Goal: Navigation & Orientation: Find specific page/section

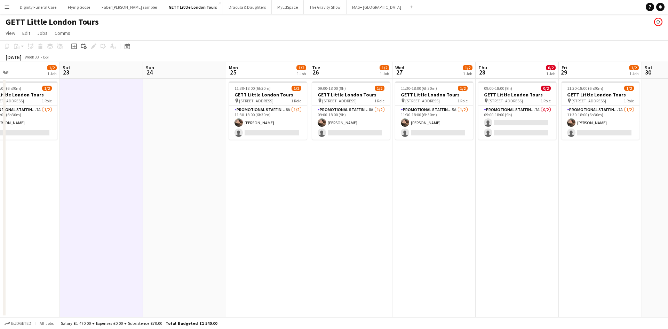
scroll to position [0, 239]
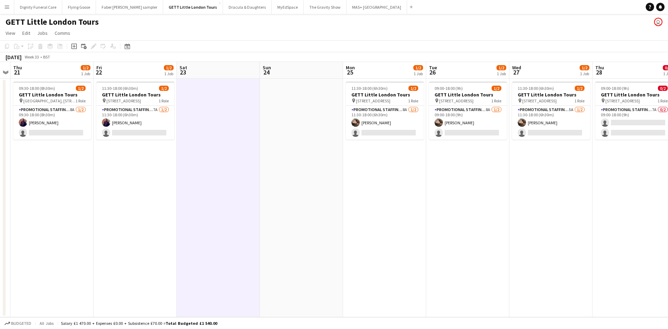
drag, startPoint x: 471, startPoint y: 147, endPoint x: 226, endPoint y: 150, distance: 244.9
click at [226, 150] on app-calendar-viewport "Mon 18 Tue 19 Wed 20 Thu 21 1/2 1 Job Fri 22 1/2 1 Job Sat 23 Sun 24 Mon 25 1/2…" at bounding box center [334, 189] width 668 height 255
click at [62, 130] on app-card-role "Promotional Staffing (Brand Ambassadors) 8A 1/2 09:30-18:00 (8h30m) Laura Morle…" at bounding box center [52, 123] width 78 height 34
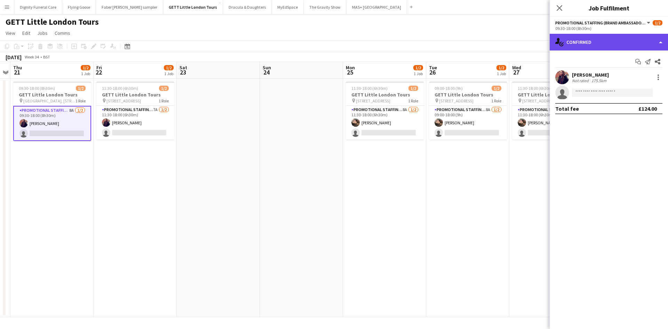
click at [588, 37] on div "single-neutral-actions-check-2 Confirmed" at bounding box center [609, 42] width 118 height 17
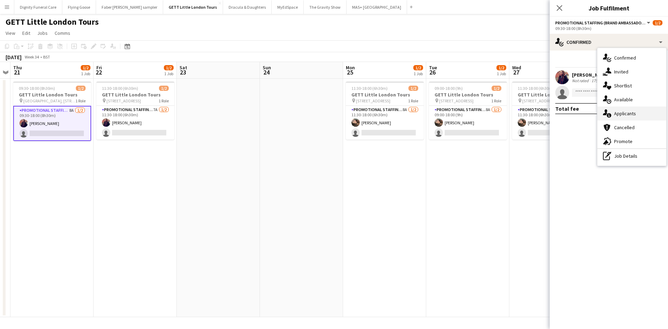
click at [624, 114] on div "single-neutral-actions-information Applicants" at bounding box center [631, 113] width 69 height 14
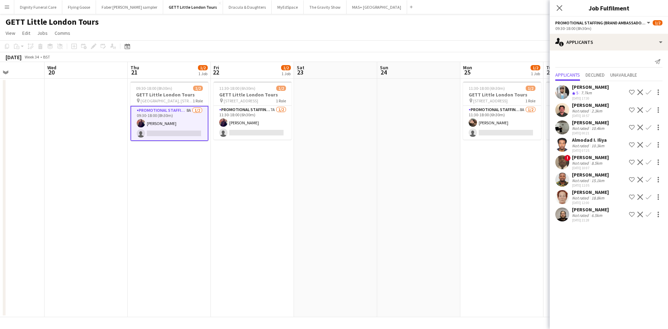
scroll to position [0, 195]
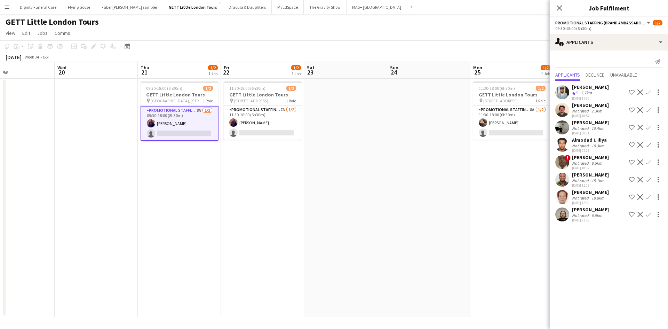
drag, startPoint x: 244, startPoint y: 188, endPoint x: 371, endPoint y: 182, distance: 127.5
click at [371, 182] on app-calendar-viewport "Sun 17 Mon 18 Tue 19 Wed 20 Thu 21 1/2 1 Job Fri 22 1/2 1 Job Sat 23 Sun 24 Mon…" at bounding box center [334, 189] width 668 height 255
click at [265, 131] on app-card-role "Promotional Staffing (Brand Ambassadors) 7A 1/2 11:30-18:00 (6h30m) Laura Morle…" at bounding box center [263, 123] width 78 height 34
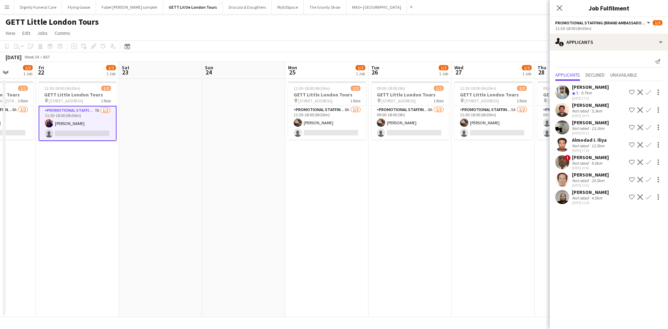
drag, startPoint x: 371, startPoint y: 181, endPoint x: 247, endPoint y: 149, distance: 128.7
click at [184, 164] on app-calendar-viewport "Tue 19 Wed 20 Thu 21 1/2 1 Job Fri 22 1/2 1 Job Sat 23 Sun 24 Mon 25 1/2 1 Job …" at bounding box center [334, 189] width 668 height 255
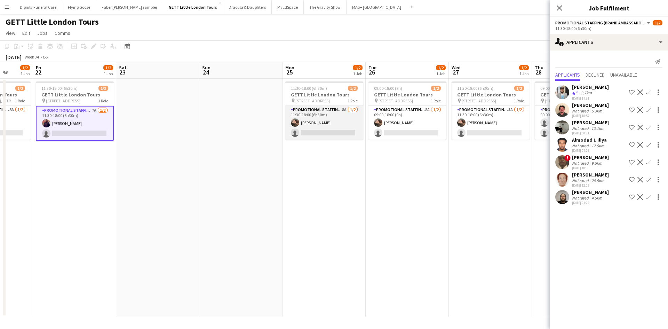
click at [320, 131] on app-card-role "Promotional Staffing (Brand Ambassadors) 8A 1/2 11:30-18:00 (6h30m) Anastasiia …" at bounding box center [324, 123] width 78 height 34
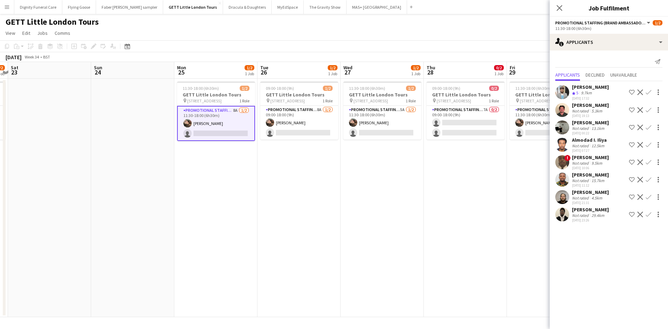
drag, startPoint x: 376, startPoint y: 176, endPoint x: 262, endPoint y: 170, distance: 113.9
click at [263, 171] on app-calendar-viewport "Tue 19 Wed 20 Thu 21 1/2 1 Job Fri 22 1/2 1 Job Sat 23 Sun 24 Mon 25 1/2 1 Job …" at bounding box center [334, 189] width 668 height 255
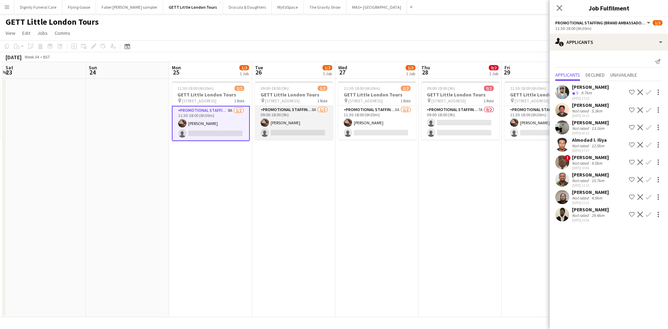
click at [301, 135] on app-card-role "Promotional Staffing (Brand Ambassadors) 8A 1/2 09:00-18:00 (9h) Anastasiia Mel…" at bounding box center [294, 123] width 78 height 34
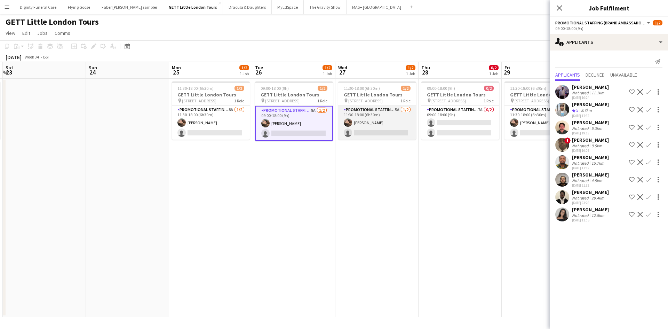
click at [367, 130] on app-card-role "Promotional Staffing (Brand Ambassadors) 5A 1/2 11:30-18:00 (6h30m) Anastasiia …" at bounding box center [377, 123] width 78 height 34
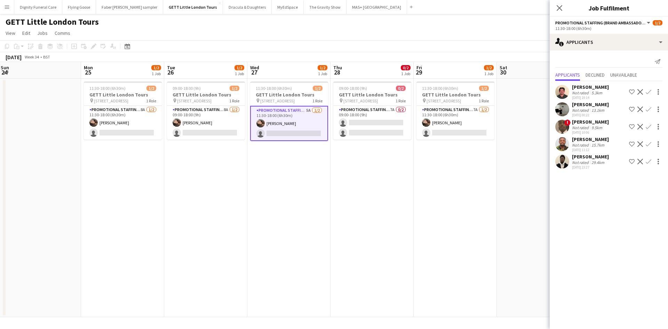
drag, startPoint x: 416, startPoint y: 185, endPoint x: 331, endPoint y: 181, distance: 85.3
click at [331, 181] on app-calendar-viewport "Thu 21 1/2 1 Job Fri 22 1/2 1 Job Sat 23 Sun 24 Mon 25 1/2 1 Job Tue 26 1/2 1 J…" at bounding box center [334, 189] width 668 height 255
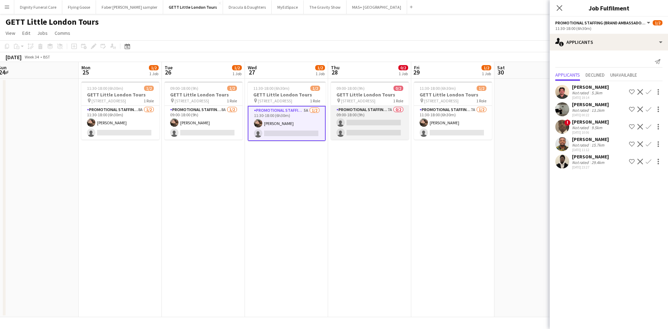
click at [373, 129] on app-card-role "Promotional Staffing (Brand Ambassadors) 7A 0/2 09:00-18:00 (9h) single-neutral…" at bounding box center [370, 123] width 78 height 34
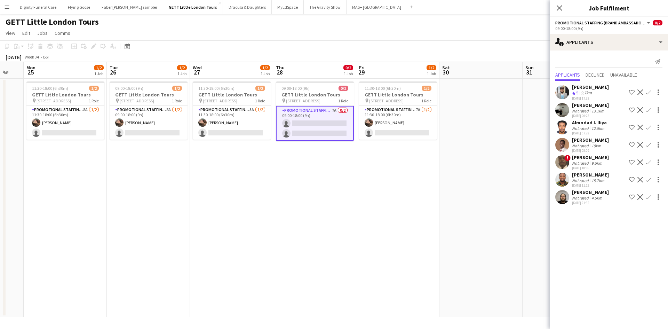
scroll to position [0, 317]
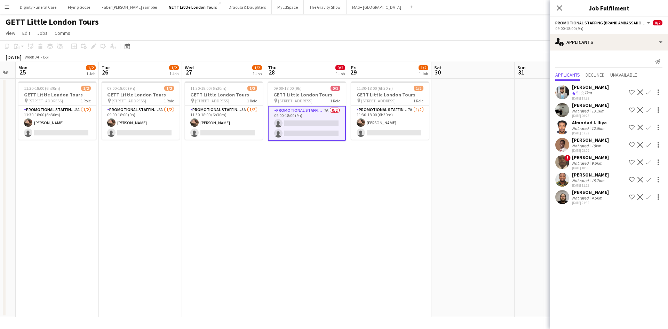
drag, startPoint x: 421, startPoint y: 175, endPoint x: 358, endPoint y: 175, distance: 63.0
click at [358, 175] on app-calendar-viewport "Thu 21 1/2 1 Job Fri 22 1/2 1 Job Sat 23 Sun 24 Mon 25 1/2 1 Job Tue 26 1/2 1 J…" at bounding box center [334, 189] width 668 height 255
click at [396, 131] on app-card-role "Promotional Staffing (Brand Ambassadors) 7A 1/2 11:30-18:00 (6h30m) Anastasiia …" at bounding box center [390, 123] width 78 height 34
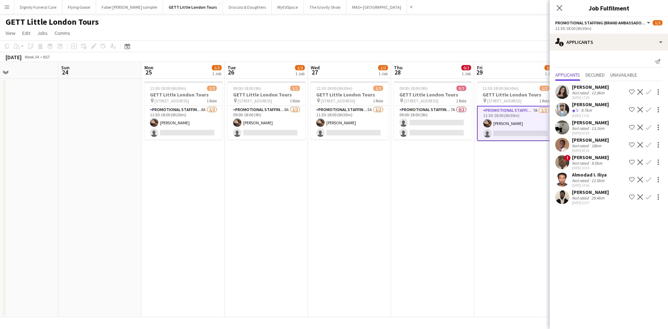
drag, startPoint x: 274, startPoint y: 158, endPoint x: 506, endPoint y: 134, distance: 233.7
click at [506, 134] on app-calendar-viewport "Thu 21 1/2 1 Job Fri 22 1/2 1 Job Sat 23 Sun 24 Mon 25 1/2 1 Job Tue 26 1/2 1 J…" at bounding box center [334, 189] width 668 height 255
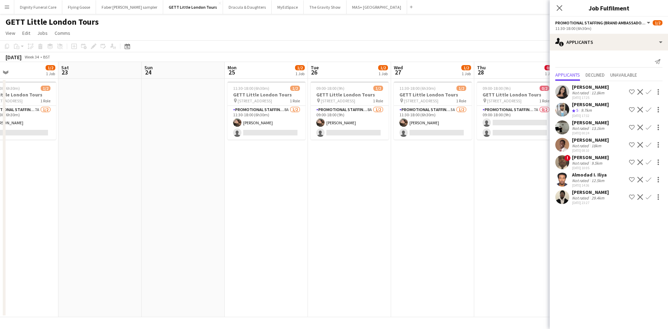
scroll to position [0, 168]
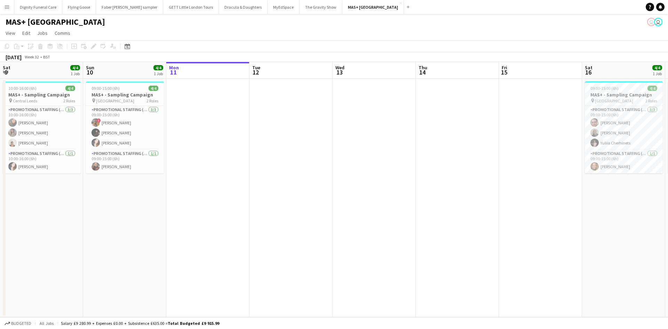
scroll to position [0, 145]
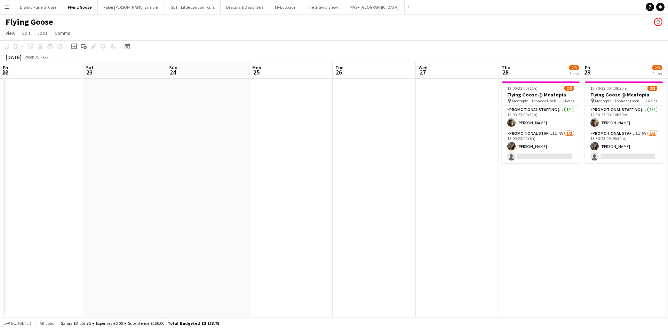
scroll to position [0, 353]
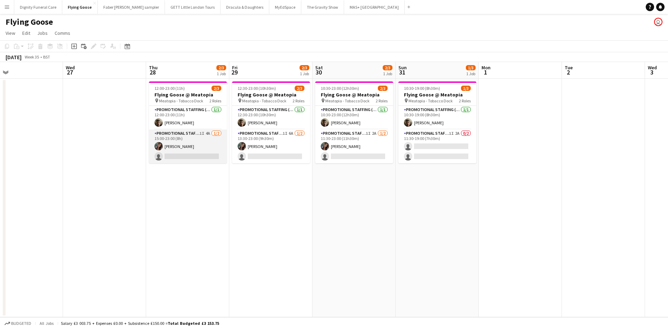
click at [199, 157] on app-card-role "Promotional Staffing (Brand Ambassadors) 1I 4A 1/2 15:00-23:00 (8h) Mariia Kopt…" at bounding box center [188, 146] width 78 height 34
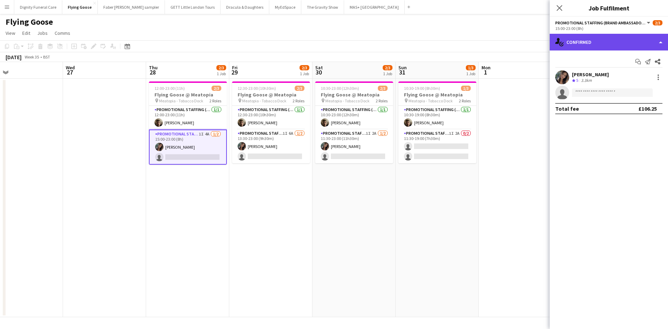
click at [594, 35] on div "single-neutral-actions-check-2 Confirmed" at bounding box center [609, 42] width 118 height 17
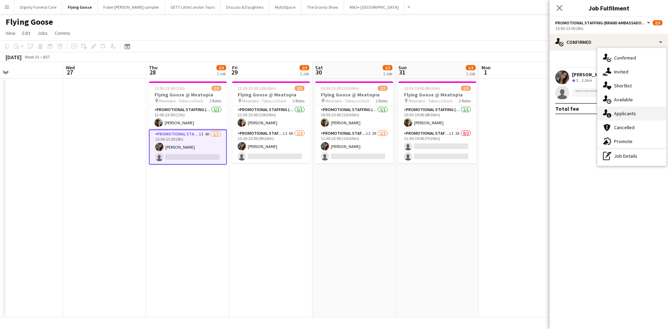
click at [621, 113] on div "single-neutral-actions-information Applicants" at bounding box center [631, 113] width 69 height 14
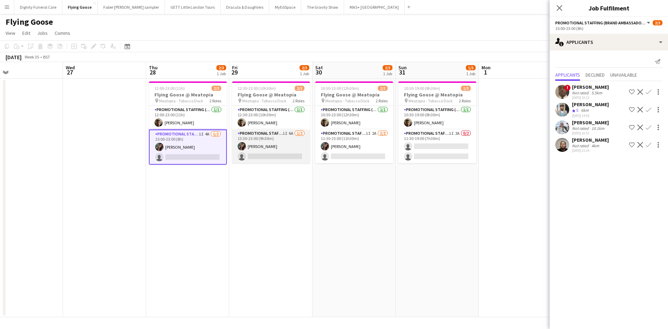
click at [261, 156] on app-card-role "Promotional Staffing (Brand Ambassadors) 1I 6A 1/2 13:30-23:00 (9h30m) Mariia K…" at bounding box center [271, 146] width 78 height 34
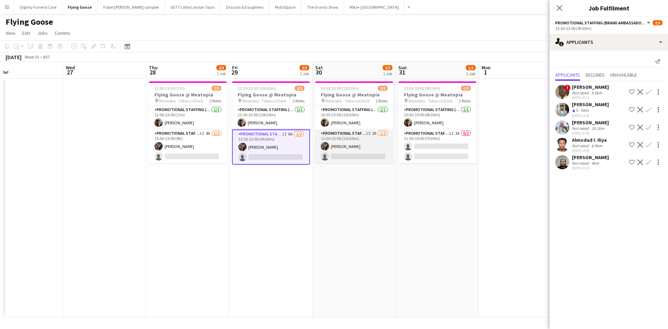
click at [347, 153] on app-card-role "Promotional Staffing (Brand Ambassadors) 1I 2A 1/2 11:30-23:00 (11h30m) Mariia …" at bounding box center [354, 146] width 78 height 34
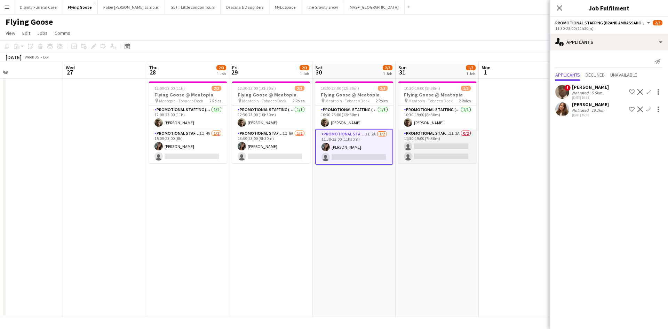
click at [439, 143] on app-card-role "Promotional Staffing (Brand Ambassadors) 1I 2A 0/2 11:30-19:00 (7h30m) single-n…" at bounding box center [437, 146] width 78 height 34
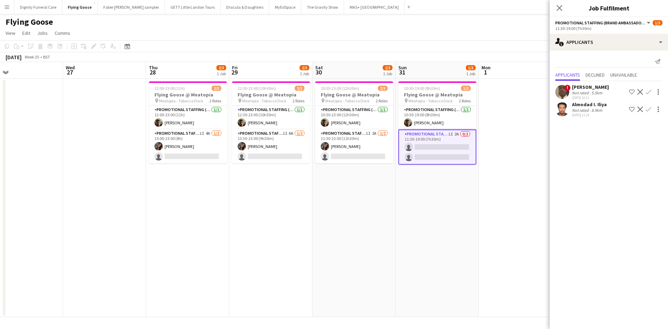
click at [429, 184] on app-date-cell "10:30-19:00 (8h30m) 1/3 Flying Goose @ Meatopia pin Meatopia - Tobacco Dock 2 R…" at bounding box center [436, 198] width 83 height 238
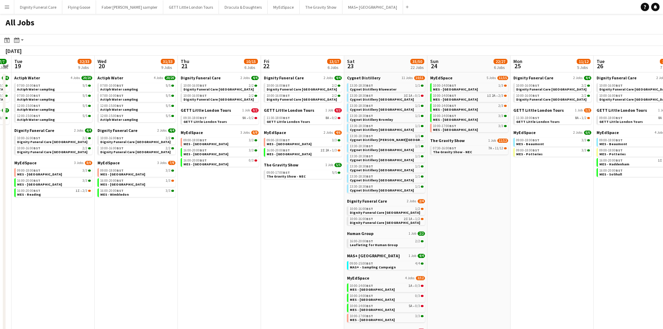
scroll to position [0, 171]
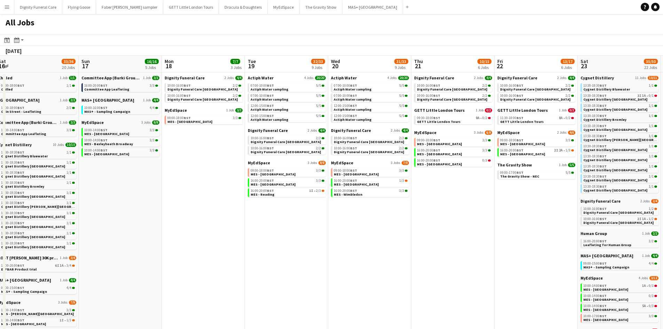
click at [120, 128] on app-all-jobs "All Jobs Date picker AUG 2025 AUG 2025 Monday M Tuesday T Wednesday W Thursday …" at bounding box center [331, 211] width 663 height 395
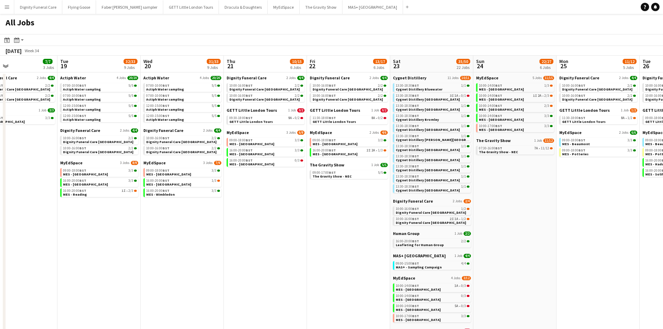
scroll to position [0, 188]
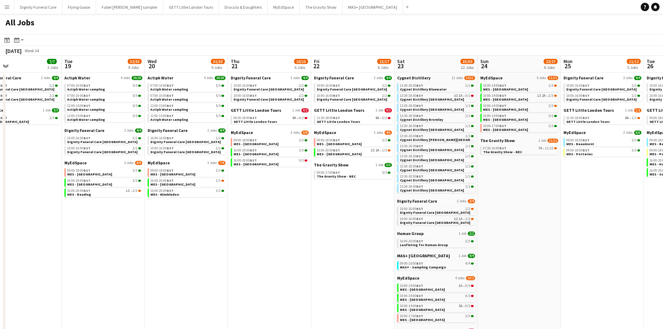
drag, startPoint x: 207, startPoint y: 153, endPoint x: 273, endPoint y: 151, distance: 66.1
click at [273, 151] on app-calendar-viewport "Sat 16 33/36 20 Jobs Sun 17 16/16 5 Jobs Mon 18 7/7 3 Jobs Tue 19 32/33 9 Jobs …" at bounding box center [331, 243] width 663 height 374
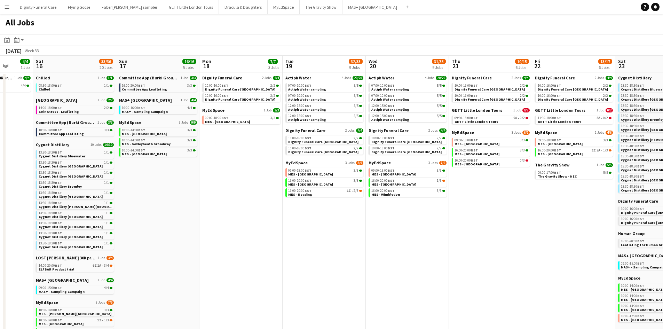
scroll to position [0, 216]
drag, startPoint x: 75, startPoint y: 147, endPoint x: 296, endPoint y: 133, distance: 221.7
click at [296, 133] on app-calendar-viewport "Wed 13 8/8 3 Jobs Thu 14 12/12 4 Jobs Fri 15 4/4 1 Job Sat 16 33/36 20 Jobs Sun…" at bounding box center [331, 243] width 663 height 374
click at [223, 76] on span "Dignity Funeral Care" at bounding box center [222, 77] width 40 height 5
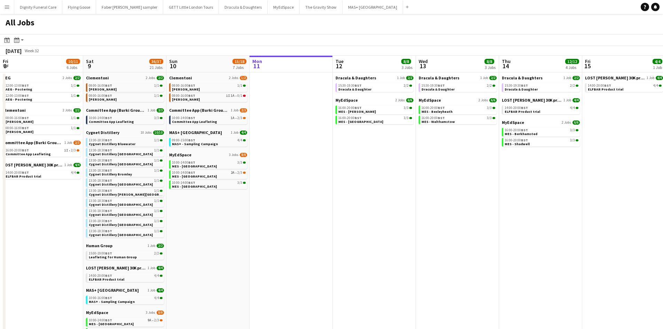
drag, startPoint x: 194, startPoint y: 165, endPoint x: 667, endPoint y: 166, distance: 473.4
click at [662, 166] on html "Menu Boards Boards Boards All jobs Status Workforce Workforce My Workforce Recr…" at bounding box center [331, 214] width 663 height 429
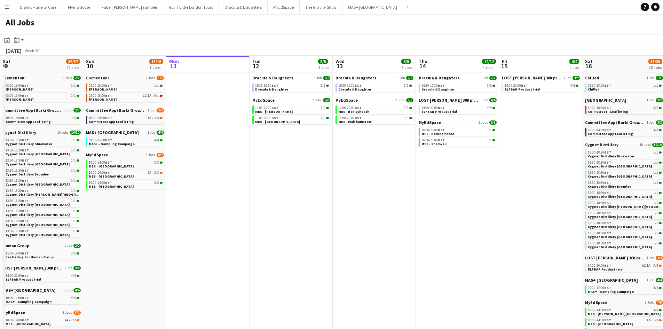
scroll to position [0, 146]
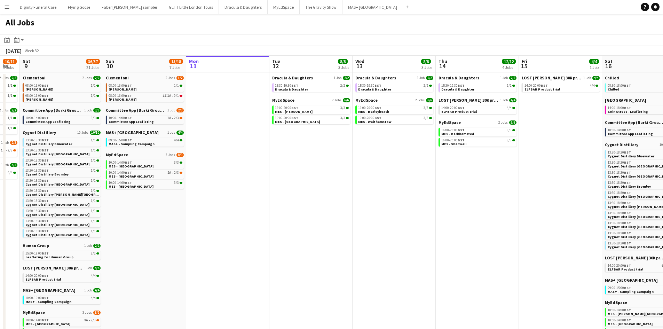
drag, startPoint x: 343, startPoint y: 185, endPoint x: 390, endPoint y: 185, distance: 47.0
click at [390, 185] on app-calendar-viewport "Thu 7 16/16 5 Jobs Fri 8 10/11 6 Jobs Sat 9 36/37 21 Jobs Sun 10 15/18 7 Jobs M…" at bounding box center [331, 243] width 663 height 374
click at [286, 80] on span "Dracula & Daughters" at bounding box center [292, 77] width 41 height 5
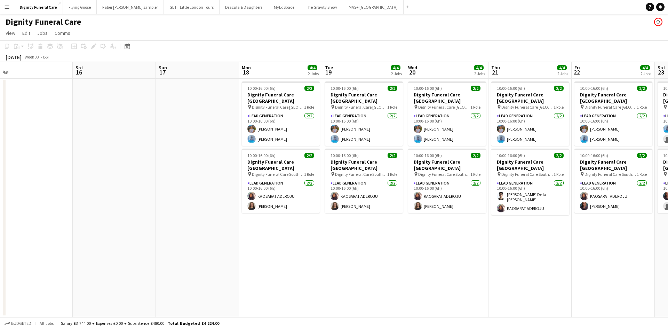
scroll to position [0, 349]
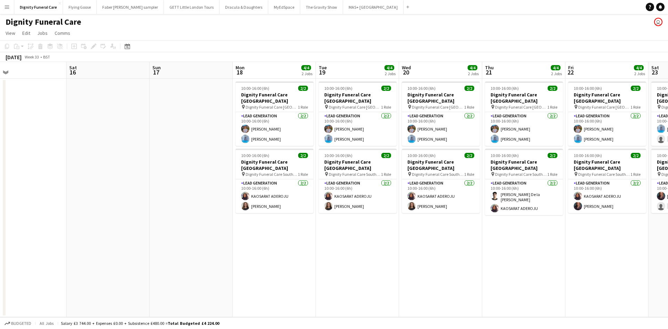
drag, startPoint x: 462, startPoint y: 129, endPoint x: 32, endPoint y: 127, distance: 429.6
click at [30, 127] on app-calendar-viewport "Mon 11 Tue 12 Wed 13 Thu 14 Fri 15 Sat 16 Sun 17 Mon 18 4/4 2 Jobs Tue 19 4/4 2…" at bounding box center [334, 189] width 668 height 255
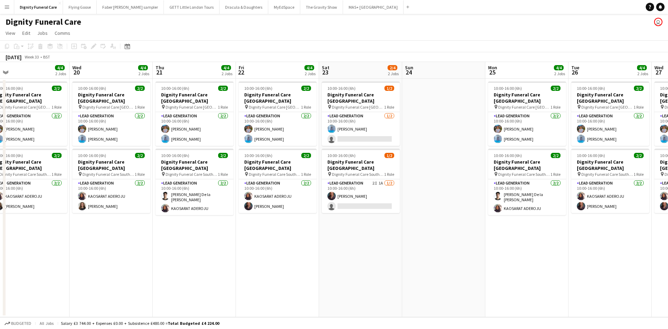
drag, startPoint x: 420, startPoint y: 136, endPoint x: 90, endPoint y: 136, distance: 329.4
click at [90, 136] on app-calendar-viewport "Sat 16 Sun 17 Mon 18 4/4 2 Jobs Tue 19 4/4 2 Jobs Wed 20 4/4 2 Jobs Thu 21 4/4 …" at bounding box center [334, 189] width 668 height 255
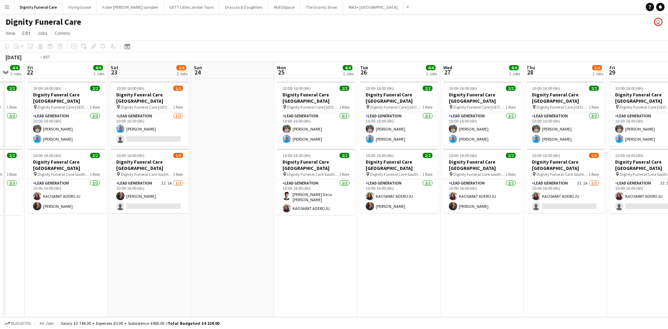
drag, startPoint x: 430, startPoint y: 139, endPoint x: 551, endPoint y: 137, distance: 121.4
click at [551, 137] on app-calendar-viewport "Wed 20 4/4 2 Jobs Thu 21 4/4 2 Jobs Fri 22 4/4 2 Jobs Sat 23 2/4 2 Jobs Sun 24 …" at bounding box center [334, 189] width 668 height 255
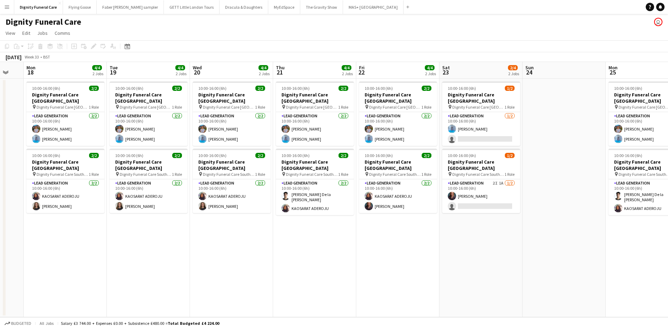
drag, startPoint x: 232, startPoint y: 138, endPoint x: 356, endPoint y: 138, distance: 123.5
click at [360, 138] on app-calendar-viewport "Sat 16 Sun 17 Mon 18 4/4 2 Jobs Tue 19 4/4 2 Jobs Wed 20 4/4 2 Jobs Thu 21 4/4 …" at bounding box center [334, 189] width 668 height 255
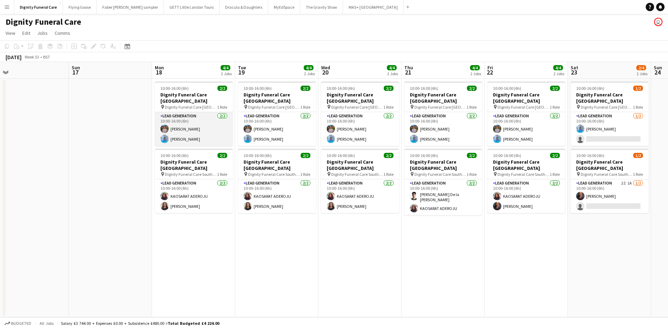
click at [176, 134] on app-card-role "Lead Generation 2/2 10:00-16:00 (6h) Donna Deans Jordan Bruce" at bounding box center [194, 129] width 78 height 34
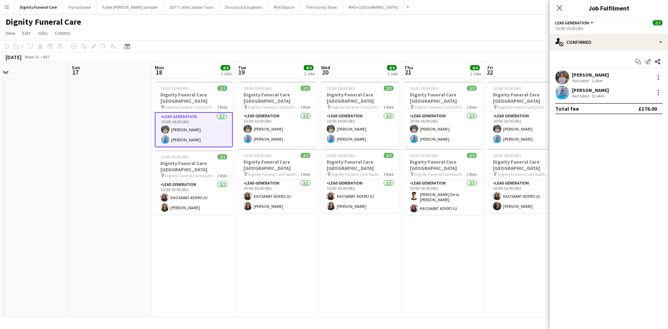
click at [583, 89] on div "Jordan Bruce" at bounding box center [590, 90] width 37 height 6
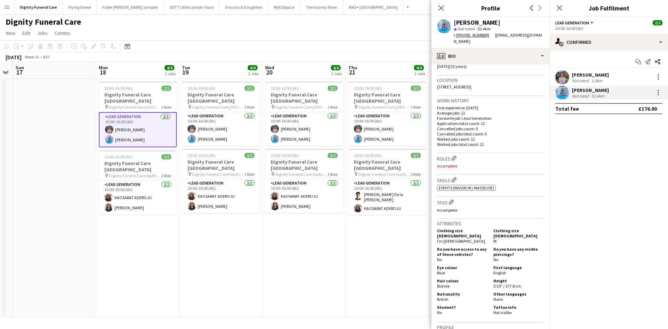
scroll to position [0, 237]
drag, startPoint x: 271, startPoint y: 233, endPoint x: 215, endPoint y: 232, distance: 56.4
click at [215, 232] on app-calendar-viewport "Thu 14 Fri 15 Sat 16 Sun 17 Mon 18 4/4 2 Jobs Tue 19 4/4 2 Jobs Wed 20 4/4 2 Jo…" at bounding box center [334, 189] width 668 height 255
click at [254, 231] on app-date-cell "10:00-16:00 (6h) 2/2 Dignity Funeral Care Aberdeen pin Dignity Funeral Care Abe…" at bounding box center [220, 198] width 83 height 238
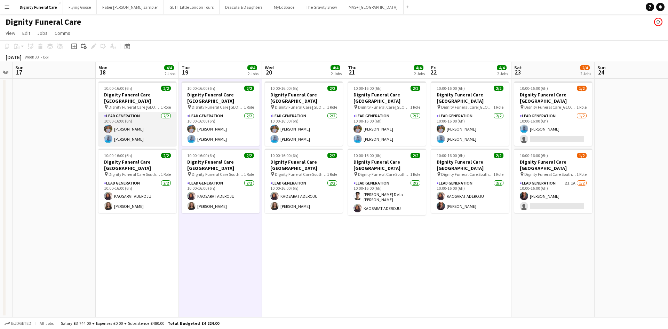
click at [128, 125] on app-card-role "Lead Generation 2/2 10:00-16:00 (6h) Donna Deans Jordan Bruce" at bounding box center [137, 129] width 78 height 34
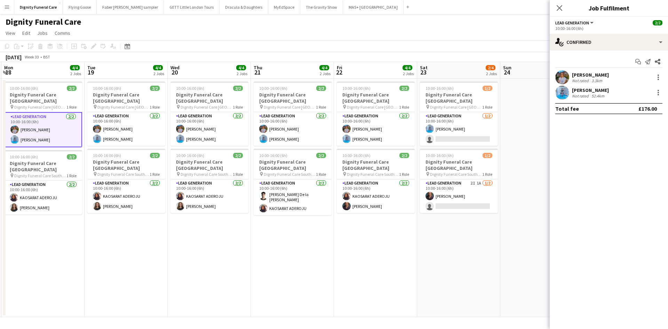
drag, startPoint x: 318, startPoint y: 221, endPoint x: 234, endPoint y: 221, distance: 84.5
click at [230, 221] on app-calendar-viewport "Thu 14 Fri 15 Sat 16 Sun 17 Mon 18 4/4 2 Jobs Tue 19 4/4 2 Jobs Wed 20 4/4 2 Jo…" at bounding box center [334, 189] width 668 height 255
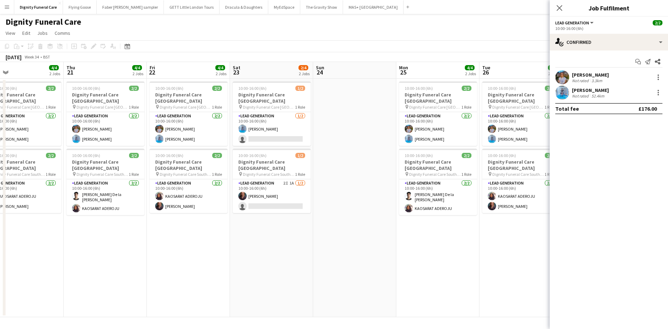
drag, startPoint x: 307, startPoint y: 226, endPoint x: 269, endPoint y: 222, distance: 38.8
click at [197, 224] on app-calendar-viewport "Sat 16 Sun 17 Mon 18 4/4 2 Jobs Tue 19 4/4 2 Jobs Wed 20 4/4 2 Jobs Thu 21 4/4 …" at bounding box center [334, 189] width 668 height 255
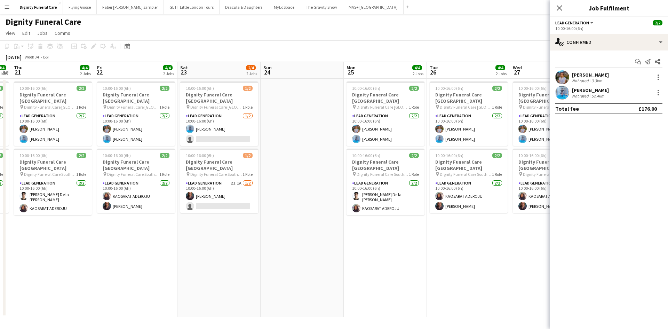
drag, startPoint x: 330, startPoint y: 225, endPoint x: 149, endPoint y: 214, distance: 181.2
click at [149, 214] on app-calendar-viewport "Mon 18 4/4 2 Jobs Tue 19 4/4 2 Jobs Wed 20 4/4 2 Jobs Thu 21 4/4 2 Jobs Fri 22 …" at bounding box center [334, 189] width 668 height 255
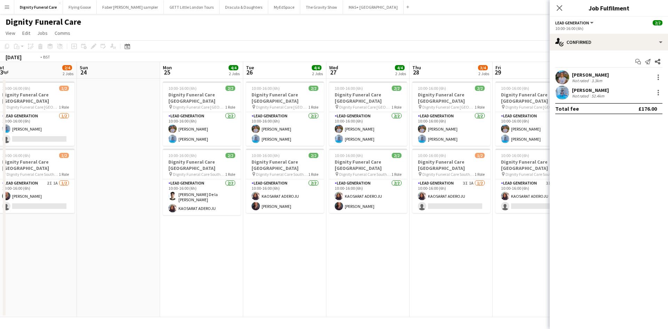
drag, startPoint x: 381, startPoint y: 231, endPoint x: 200, endPoint y: 216, distance: 181.8
click at [200, 216] on app-calendar-viewport "Wed 20 4/4 2 Jobs Thu 21 4/4 2 Jobs Fri 22 4/4 2 Jobs Sat 23 2/4 2 Jobs Sun 24 …" at bounding box center [334, 189] width 668 height 255
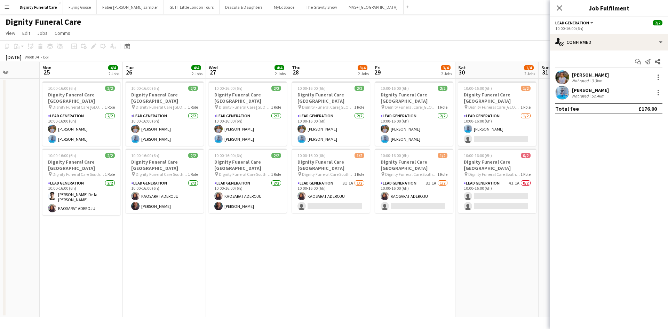
drag, startPoint x: 330, startPoint y: 221, endPoint x: 368, endPoint y: 219, distance: 38.3
click at [375, 220] on app-calendar-viewport "Fri 22 4/4 2 Jobs Sat 23 2/4 2 Jobs Sun 24 Mon 25 4/4 2 Jobs Tue 26 4/4 2 Jobs …" at bounding box center [334, 189] width 668 height 255
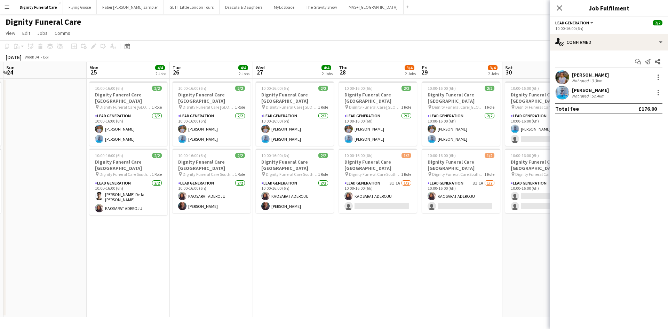
drag, startPoint x: 311, startPoint y: 189, endPoint x: 443, endPoint y: 189, distance: 131.5
click at [445, 189] on app-calendar-viewport "Fri 22 4/4 2 Jobs Sat 23 2/4 2 Jobs Sun 24 Mon 25 4/4 2 Jobs Tue 26 4/4 2 Jobs …" at bounding box center [334, 189] width 668 height 255
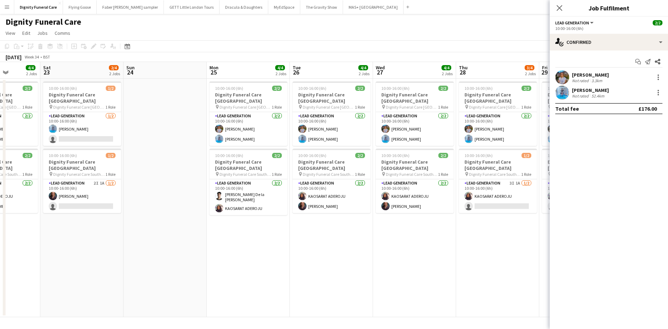
drag, startPoint x: 271, startPoint y: 192, endPoint x: 467, endPoint y: 187, distance: 196.6
click at [467, 187] on app-calendar-viewport "Wed 20 4/4 2 Jobs Thu 21 4/4 2 Jobs Fri 22 4/4 2 Jobs Sat 23 2/4 2 Jobs Sun 24 …" at bounding box center [334, 189] width 668 height 255
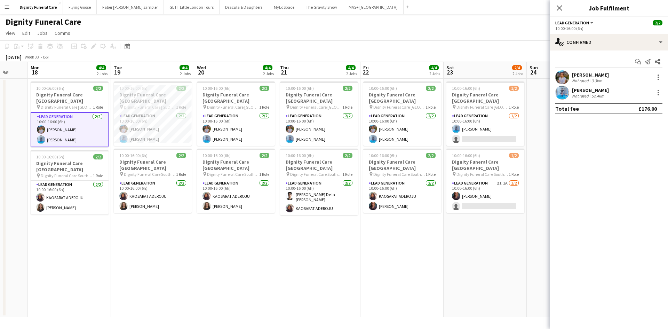
drag, startPoint x: 274, startPoint y: 178, endPoint x: 414, endPoint y: 178, distance: 140.2
click at [420, 178] on app-calendar-viewport "Sat 16 Sun 17 Mon 18 4/4 2 Jobs Tue 19 4/4 2 Jobs Wed 20 4/4 2 Jobs Thu 21 4/4 …" at bounding box center [334, 189] width 668 height 255
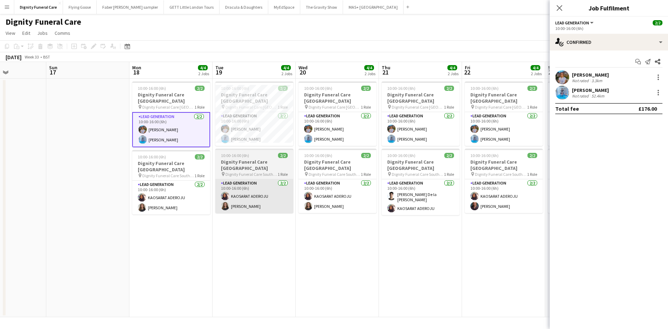
drag, startPoint x: 246, startPoint y: 197, endPoint x: 256, endPoint y: 194, distance: 10.7
click at [266, 195] on app-calendar-viewport "Thu 14 Fri 15 Sat 16 Sun 17 Mon 18 4/4 2 Jobs Tue 19 4/4 2 Jobs Wed 20 4/4 2 Jo…" at bounding box center [334, 189] width 668 height 255
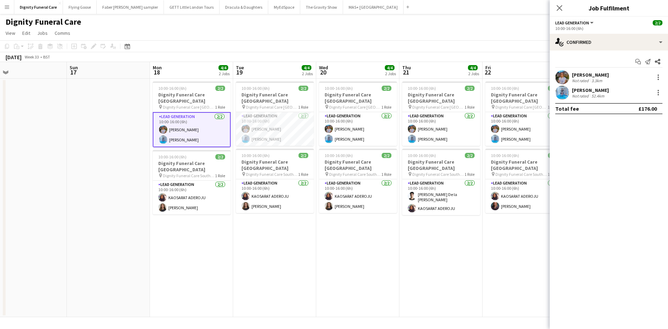
click at [176, 133] on app-card-role "Lead Generation 2/2 10:00-16:00 (6h) Donna Deans Jordan Bruce" at bounding box center [192, 129] width 78 height 35
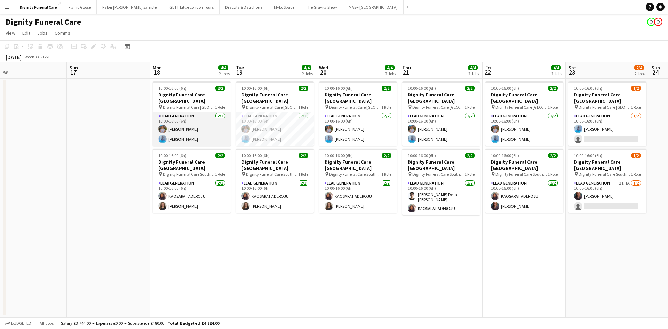
click at [186, 123] on app-card-role "Lead Generation 2/2 10:00-16:00 (6h) Donna Deans Jordan Bruce" at bounding box center [192, 129] width 78 height 34
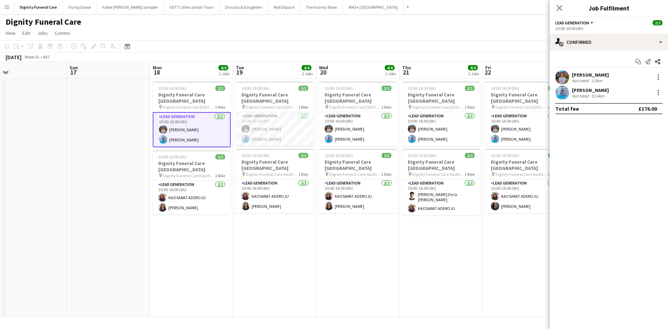
click at [578, 74] on div "Donna Deans" at bounding box center [590, 75] width 37 height 6
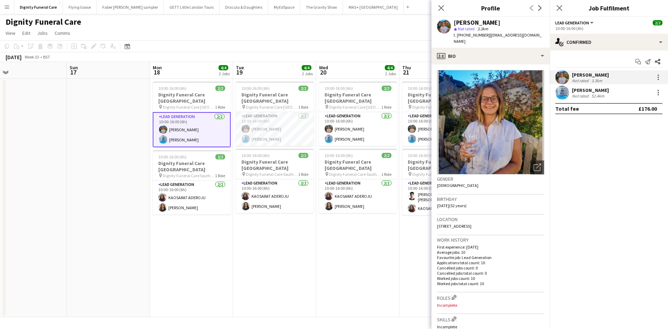
click at [269, 233] on app-date-cell "10:00-16:00 (6h) 2/2 Dignity Funeral Care Aberdeen pin Dignity Funeral Care Abe…" at bounding box center [274, 198] width 83 height 238
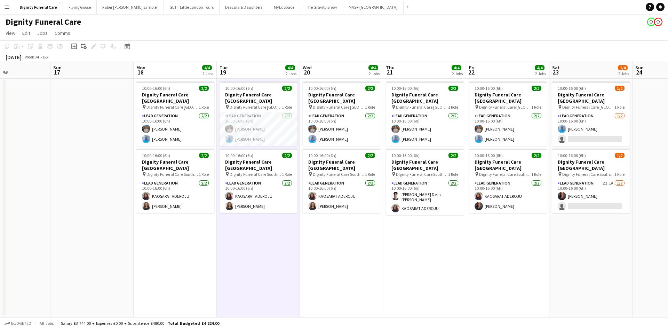
scroll to position [0, 200]
drag, startPoint x: 371, startPoint y: 231, endPoint x: 190, endPoint y: 223, distance: 181.4
click at [190, 223] on app-calendar-viewport "Thu 14 Fri 15 Sat 16 Sun 17 Mon 18 4/4 2 Jobs Tue 19 4/4 2 Jobs Wed 20 4/4 2 Jo…" at bounding box center [334, 189] width 668 height 255
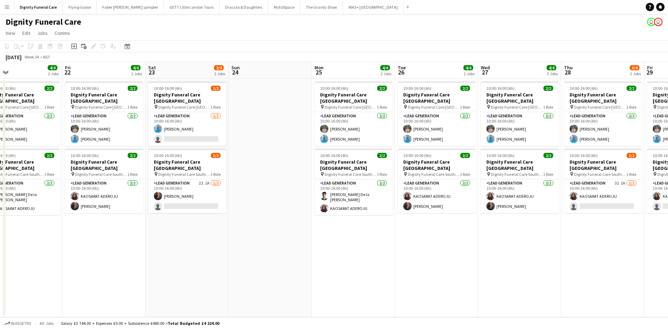
drag, startPoint x: 355, startPoint y: 225, endPoint x: 119, endPoint y: 213, distance: 236.5
click at [119, 214] on app-calendar-viewport "Mon 18 4/4 2 Jobs Tue 19 4/4 2 Jobs Wed 20 4/4 2 Jobs Thu 21 4/4 2 Jobs Fri 22 …" at bounding box center [334, 189] width 668 height 255
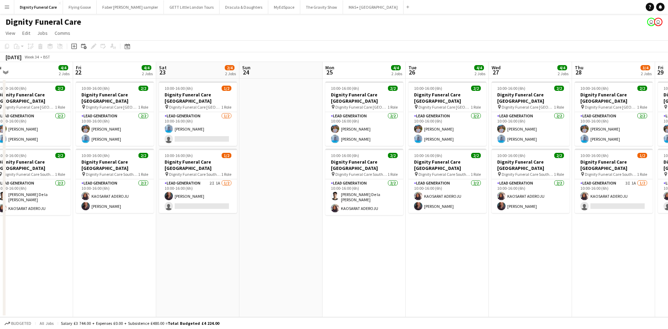
drag, startPoint x: 400, startPoint y: 232, endPoint x: 411, endPoint y: 225, distance: 13.4
click at [411, 225] on app-calendar-viewport "Tue 19 4/4 2 Jobs Wed 20 4/4 2 Jobs Thu 21 4/4 2 Jobs Fri 22 4/4 2 Jobs Sat 23 …" at bounding box center [334, 189] width 668 height 255
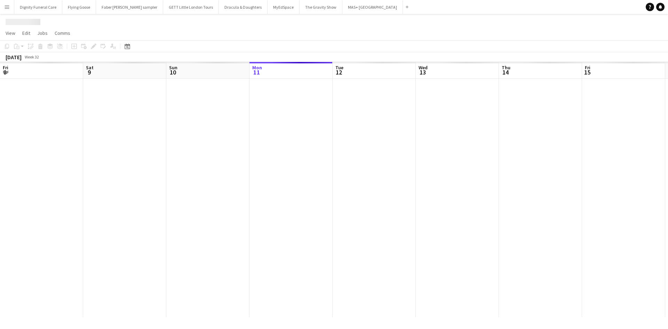
scroll to position [0, 166]
